Goal: Information Seeking & Learning: Find specific fact

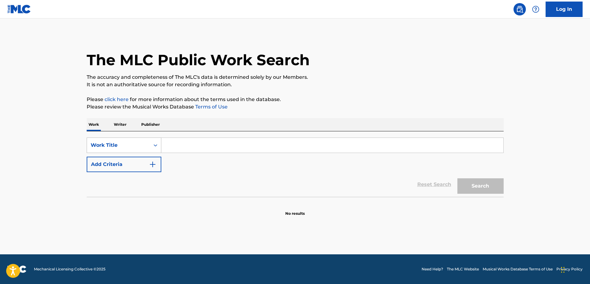
click at [145, 144] on div "Work Title" at bounding box center [119, 144] width 56 height 7
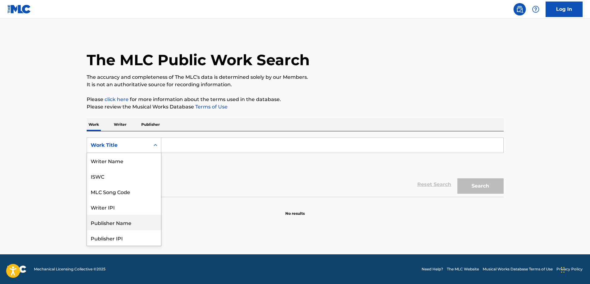
scroll to position [31, 0]
click at [254, 182] on div "Reset Search Search" at bounding box center [295, 184] width 417 height 25
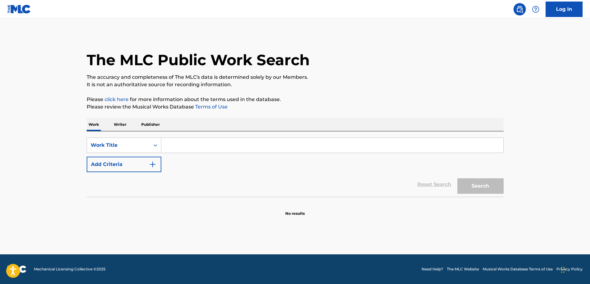
click at [168, 151] on input "Search Form" at bounding box center [332, 145] width 342 height 15
paste input "Lucky=One"
type input "Lucky=One"
click at [458, 178] on button "Search" at bounding box center [481, 185] width 46 height 15
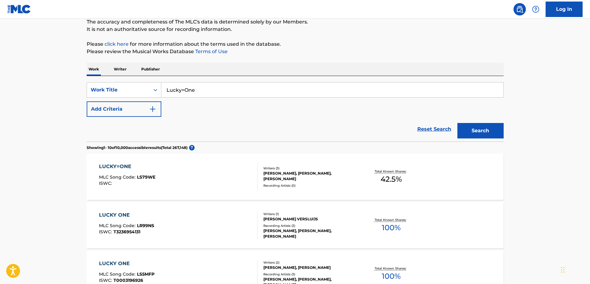
scroll to position [62, 0]
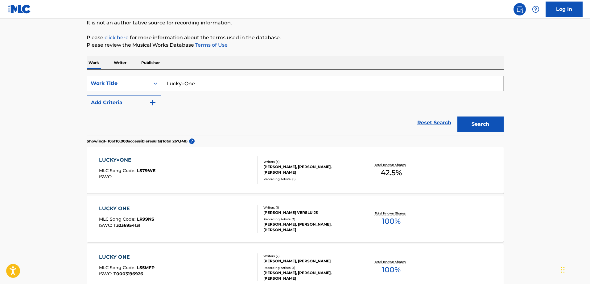
click at [243, 157] on div "LUCKY=ONE MLC Song Code : LS79WE ISWC :" at bounding box center [178, 170] width 159 height 28
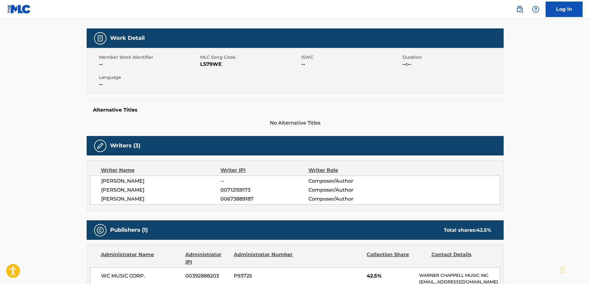
scroll to position [93, 0]
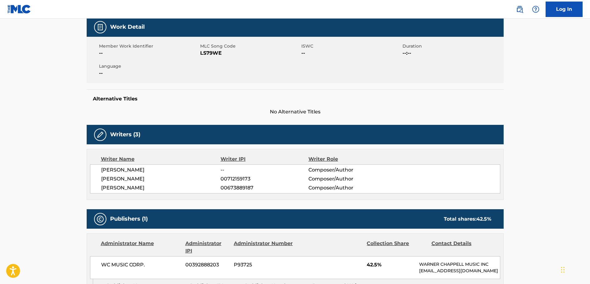
drag, startPoint x: 104, startPoint y: 168, endPoint x: 190, endPoint y: 198, distance: 90.7
click at [162, 191] on div "[PERSON_NAME] -- Composer/Author [PERSON_NAME] 00712159173 Composer/Author [PER…" at bounding box center [295, 178] width 410 height 29
click at [190, 198] on div "Writer Name Writer IPI Writer Role [PERSON_NAME] -- Composer/Author [PERSON_NAM…" at bounding box center [295, 174] width 417 height 51
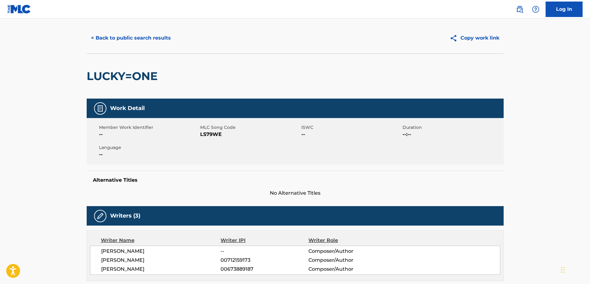
scroll to position [0, 0]
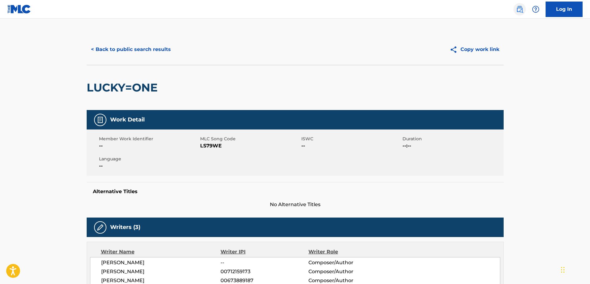
click at [521, 9] on img at bounding box center [519, 9] width 7 height 7
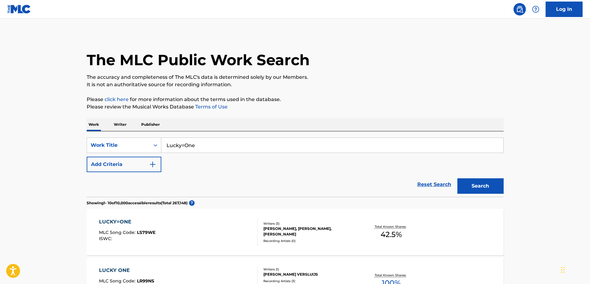
click at [201, 149] on input "Lucky=One" at bounding box center [332, 145] width 342 height 15
paste input "HIGH=LOVE"
type input "HIGH=LOVE"
click at [458, 178] on button "Search" at bounding box center [481, 185] width 46 height 15
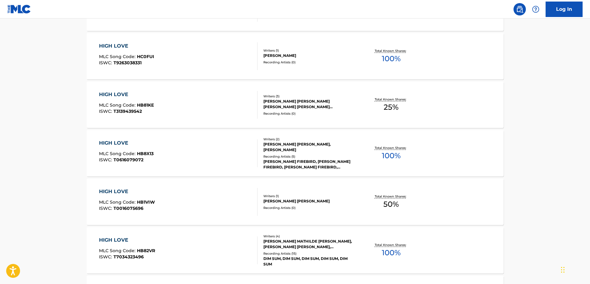
scroll to position [278, 0]
